Goal: Task Accomplishment & Management: Manage account settings

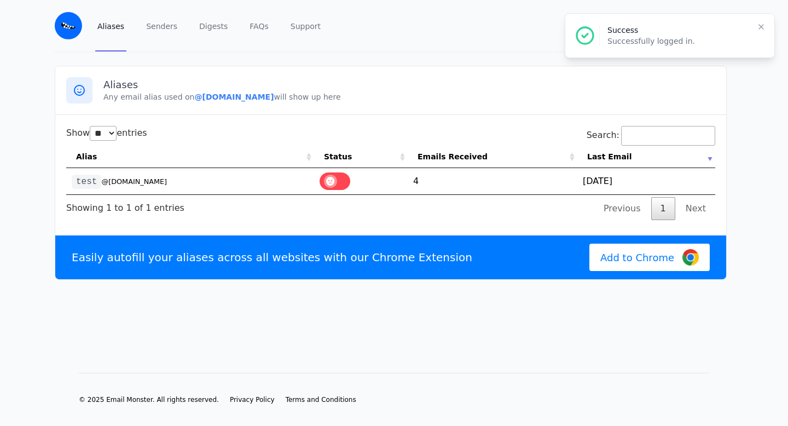
select select "**"
drag, startPoint x: 270, startPoint y: 99, endPoint x: 259, endPoint y: 97, distance: 11.1
click at [259, 97] on b "@[DOMAIN_NAME]" at bounding box center [233, 96] width 79 height 9
drag, startPoint x: 279, startPoint y: 99, endPoint x: 189, endPoint y: 95, distance: 89.3
click at [189, 95] on p "Any email alias used on @[DOMAIN_NAME] will show up here" at bounding box center [409, 96] width 612 height 11
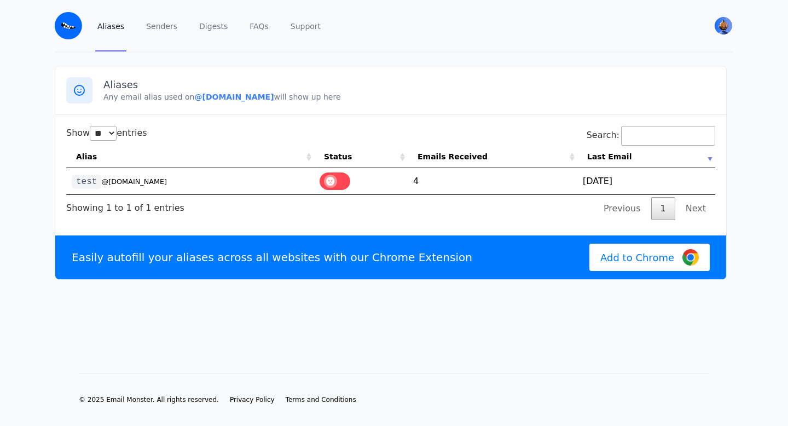
copy b "@[DOMAIN_NAME]"
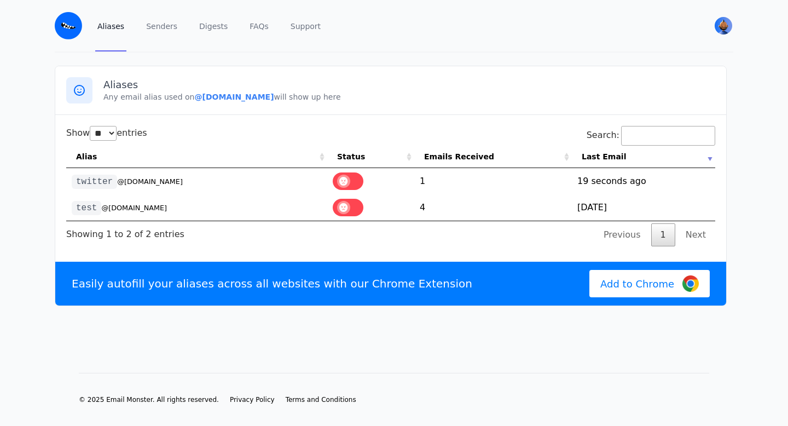
select select "**"
click at [588, 187] on td "1755506774 19 seconds ago" at bounding box center [643, 181] width 143 height 26
drag, startPoint x: 208, startPoint y: 184, endPoint x: 66, endPoint y: 180, distance: 142.4
click at [66, 180] on td "twitter @dankdan.eml.monster" at bounding box center [196, 181] width 261 height 26
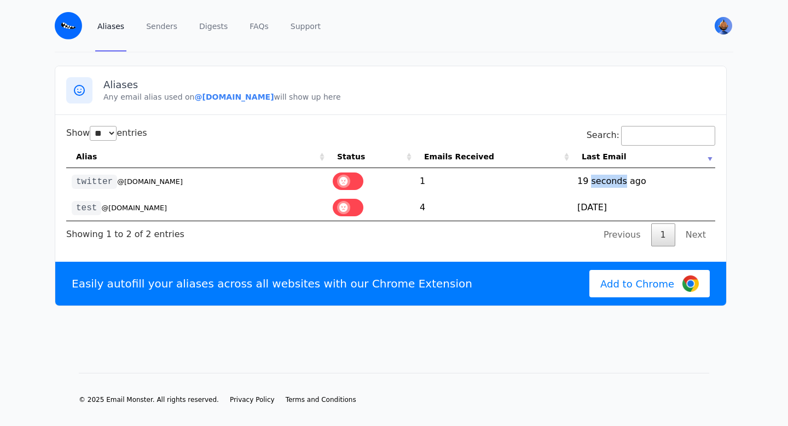
copy td "twitter @dankdan.eml.monster"
drag, startPoint x: 201, startPoint y: 178, endPoint x: 74, endPoint y: 181, distance: 127.6
click at [74, 181] on td "twitter @dankdan.eml.monster" at bounding box center [196, 181] width 261 height 26
copy td "twitter @dankdan.eml.monster"
